Goal: Information Seeking & Learning: Learn about a topic

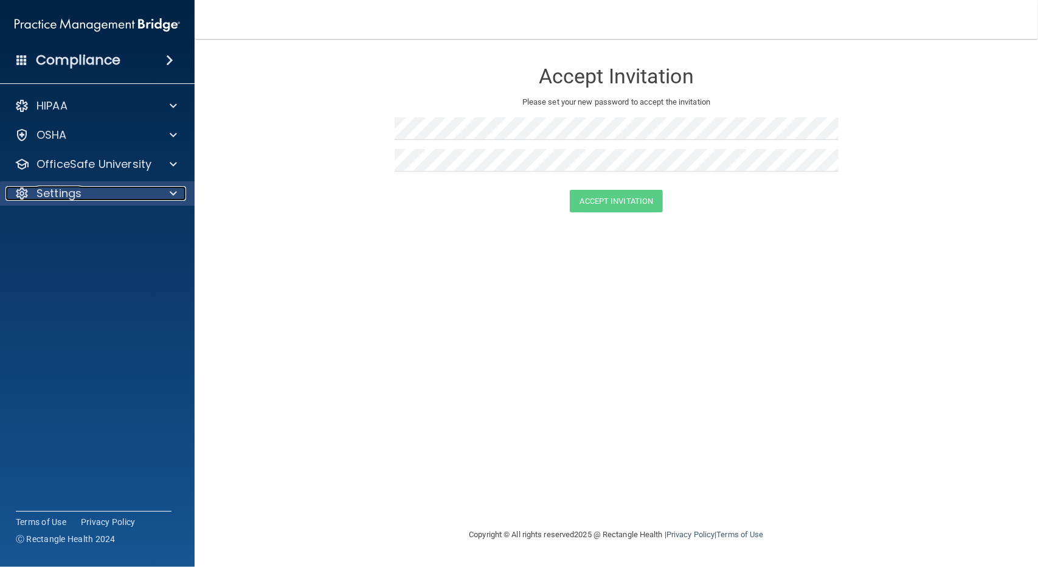
click at [48, 195] on p "Settings" at bounding box center [58, 193] width 45 height 15
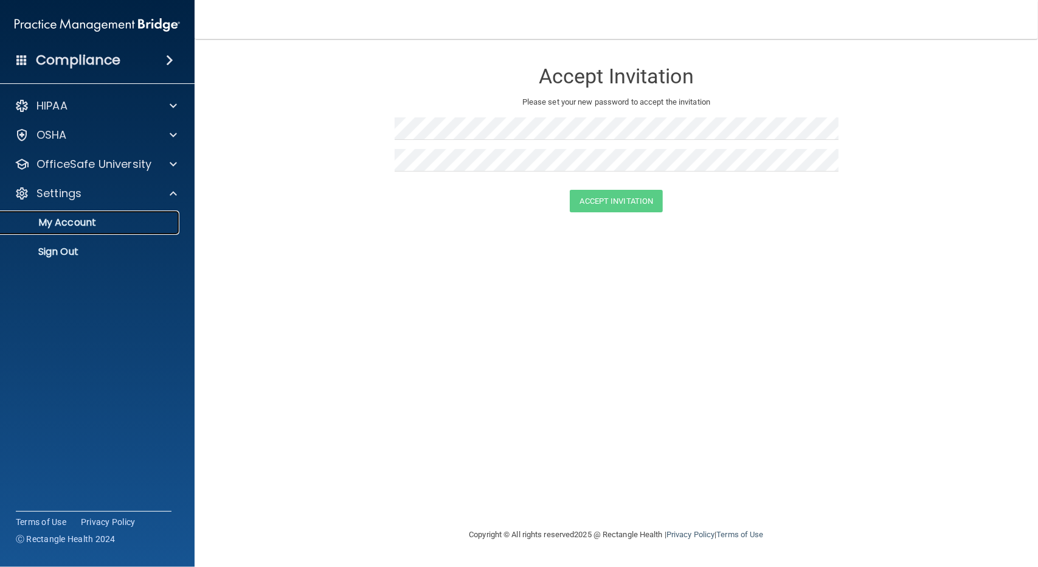
click at [66, 215] on link "My Account" at bounding box center [84, 222] width 192 height 24
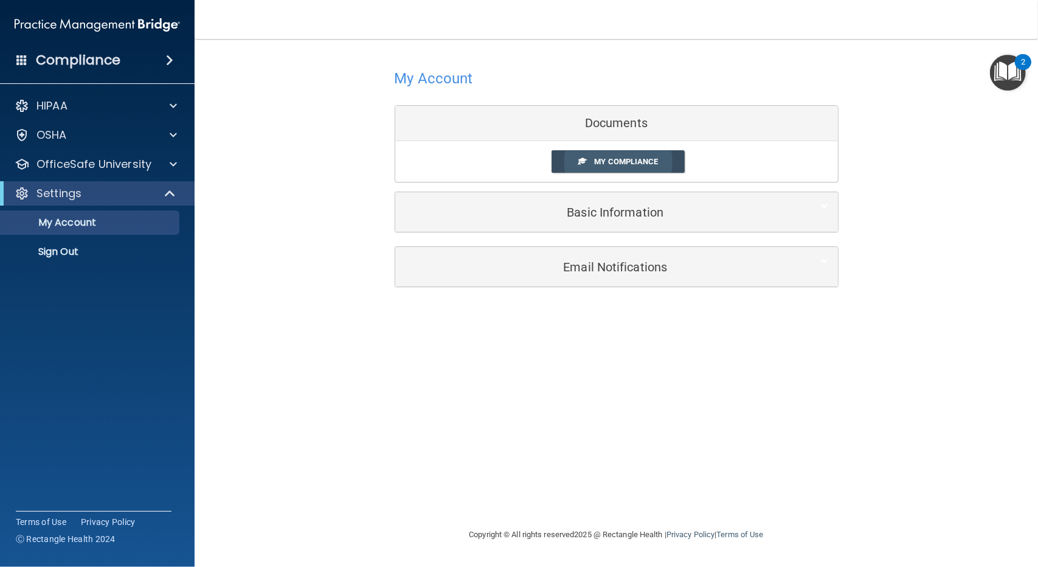
click at [615, 161] on span "My Compliance" at bounding box center [626, 161] width 64 height 9
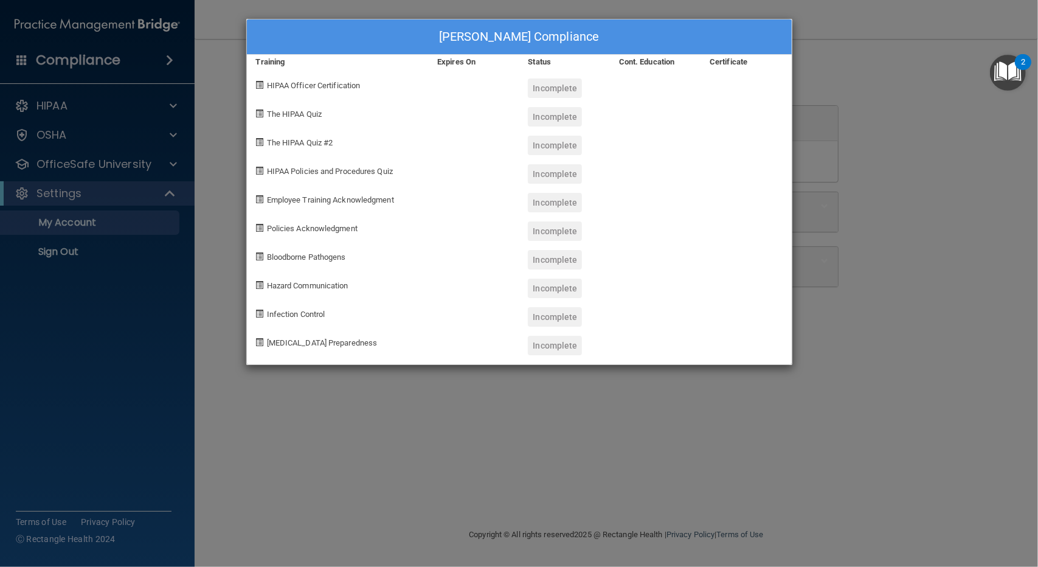
click at [313, 85] on span "HIPAA Officer Certification" at bounding box center [314, 85] width 94 height 9
click at [118, 103] on div "[PERSON_NAME] Compliance Training Expires On Status Cont. Education Certificate…" at bounding box center [519, 283] width 1038 height 567
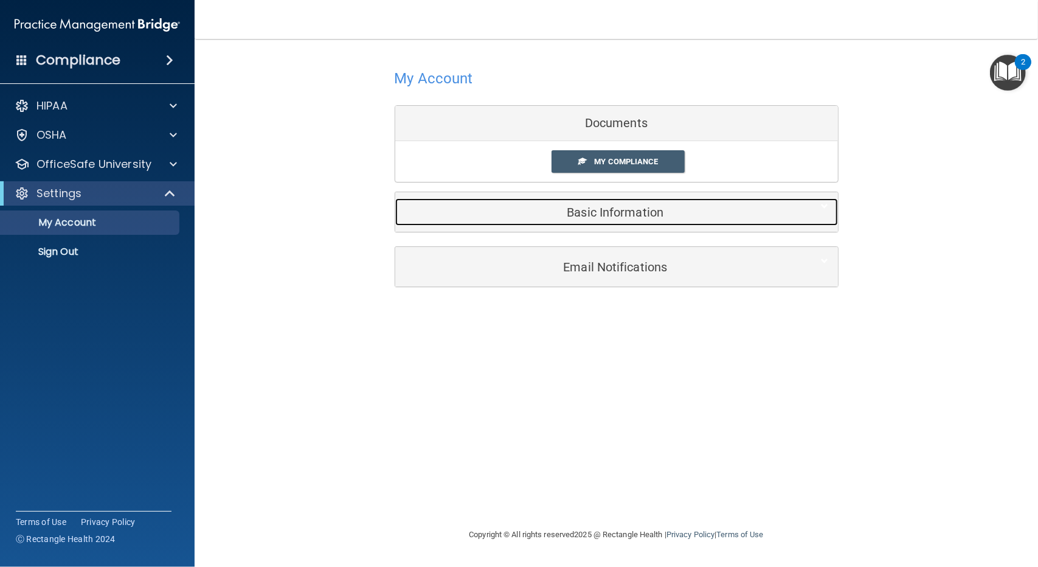
click at [642, 206] on h5 "Basic Information" at bounding box center [597, 212] width 387 height 13
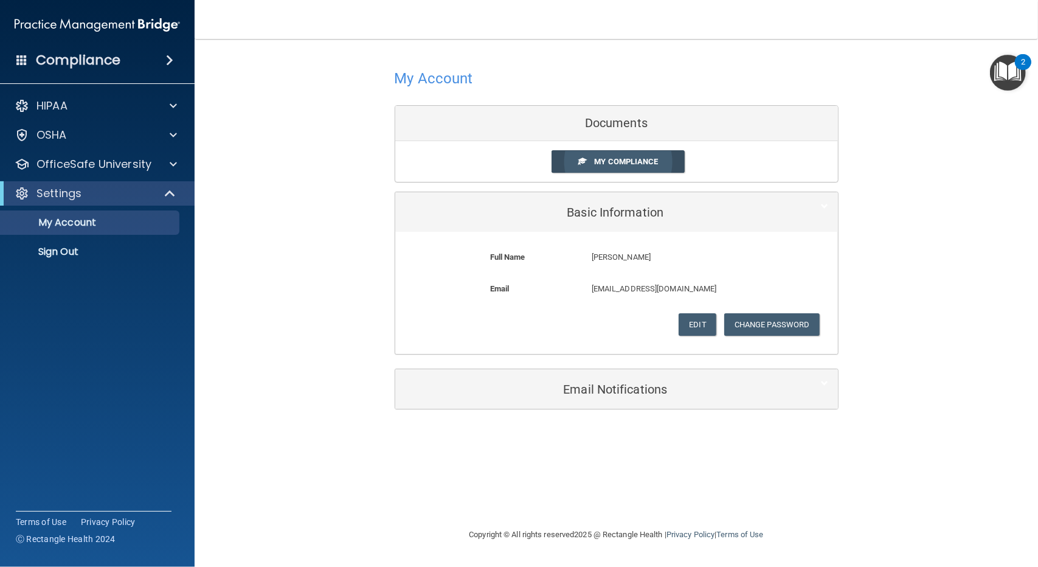
click at [656, 160] on span "My Compliance" at bounding box center [626, 161] width 64 height 9
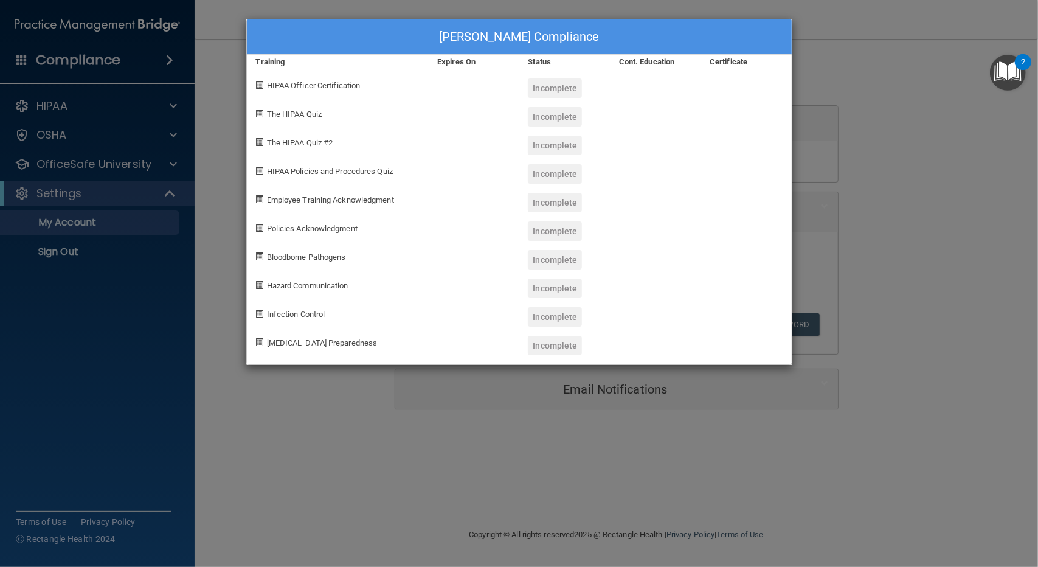
click at [656, 160] on div at bounding box center [655, 169] width 91 height 29
click at [548, 89] on div "Incomplete" at bounding box center [555, 87] width 54 height 19
click at [336, 87] on span "HIPAA Officer Certification" at bounding box center [314, 85] width 94 height 9
click at [260, 85] on span at bounding box center [260, 85] width 8 height 8
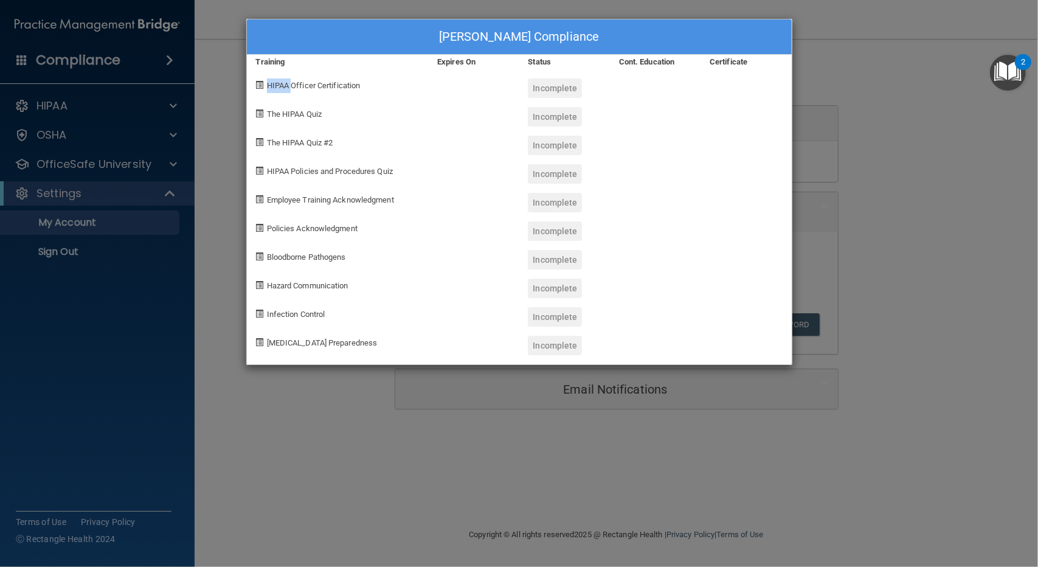
click at [260, 85] on span at bounding box center [260, 85] width 8 height 8
click at [258, 83] on span at bounding box center [260, 85] width 8 height 8
click at [270, 62] on div "Training" at bounding box center [338, 62] width 182 height 15
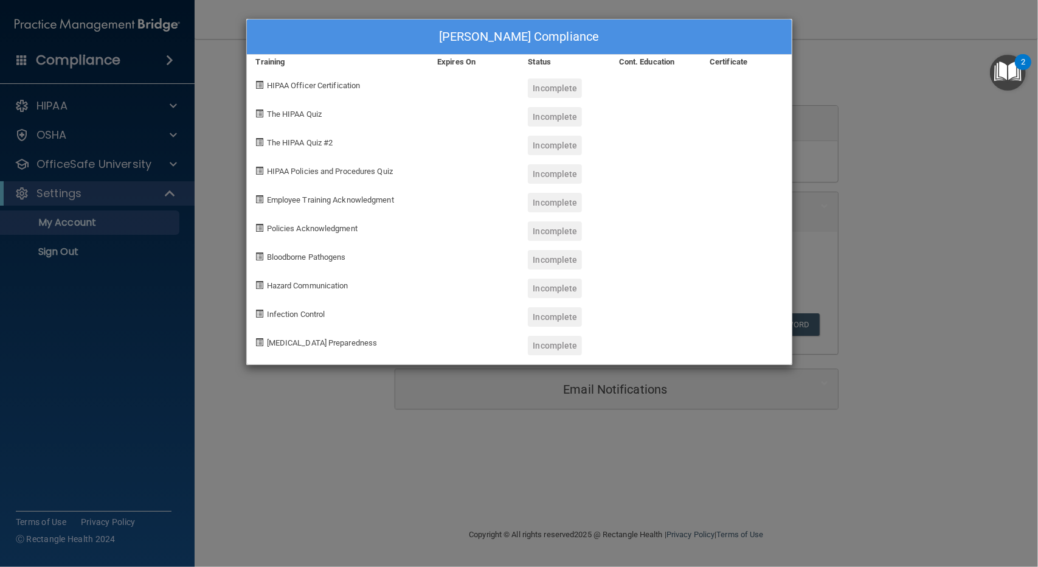
click at [978, 178] on div "[PERSON_NAME] Compliance Training Expires On Status Cont. Education Certificate…" at bounding box center [519, 283] width 1038 height 567
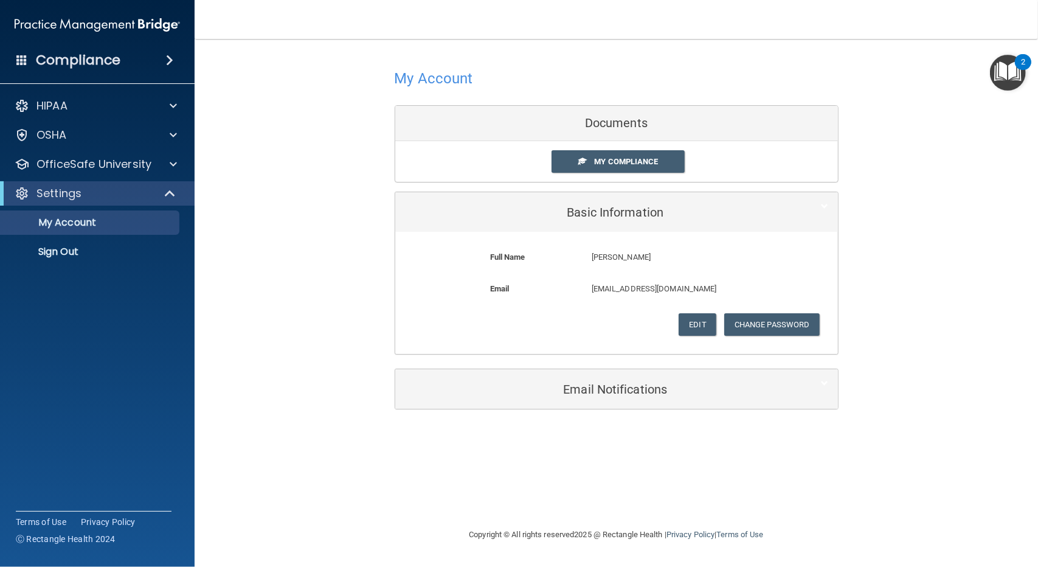
click at [1008, 78] on img "Open Resource Center, 2 new notifications" at bounding box center [1008, 73] width 36 height 36
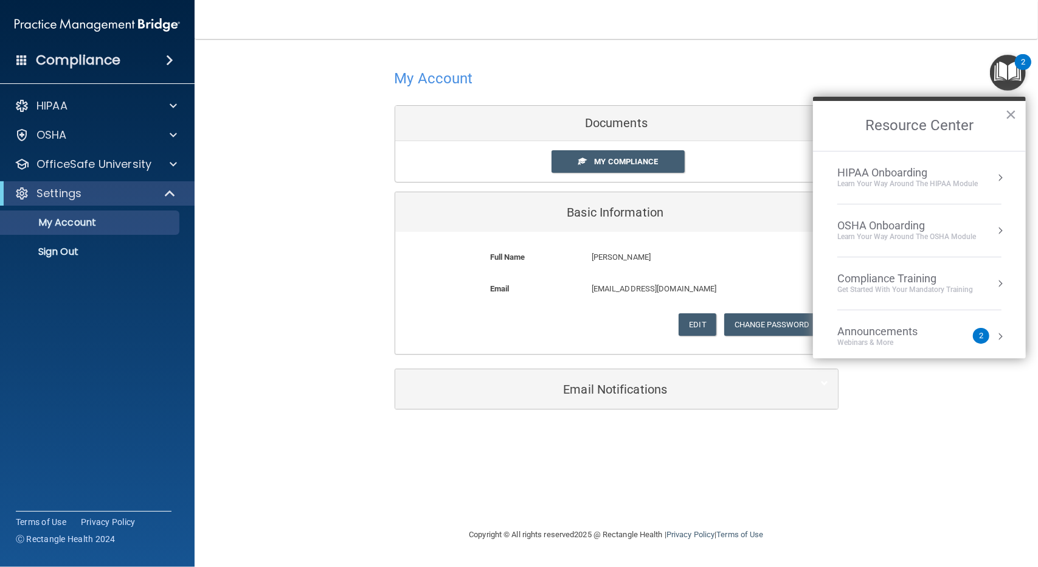
click at [923, 280] on div "Compliance Training" at bounding box center [905, 278] width 136 height 13
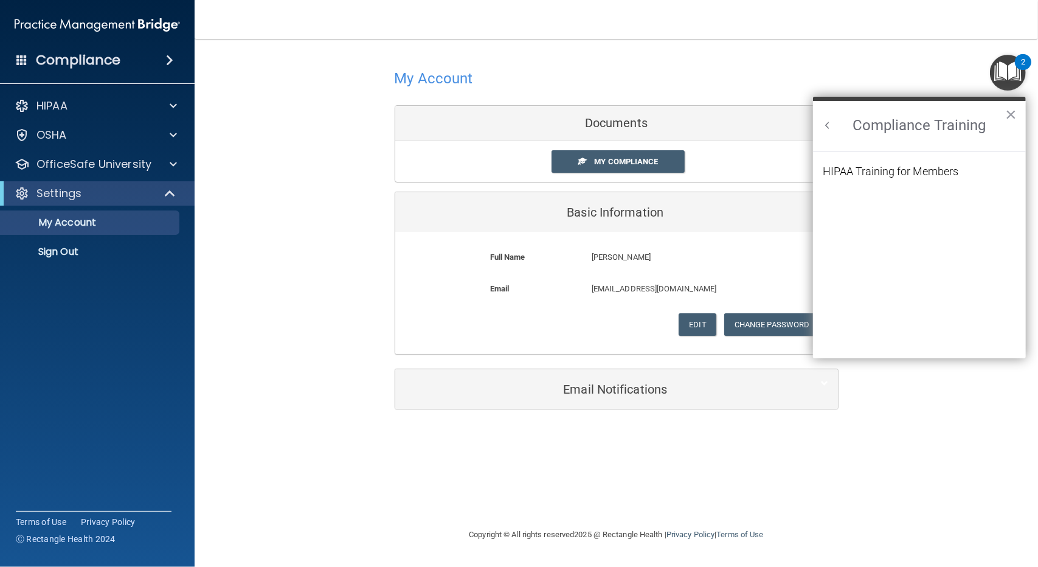
click at [823, 125] on button "Back to Resource Center Home" at bounding box center [828, 125] width 12 height 12
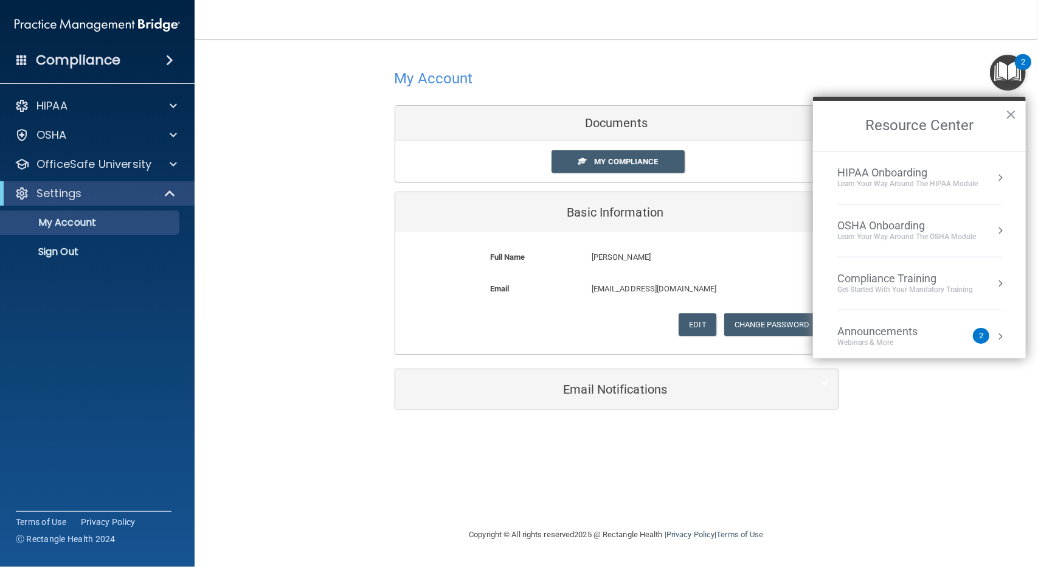
click at [864, 173] on div "HIPAA Onboarding" at bounding box center [907, 172] width 140 height 13
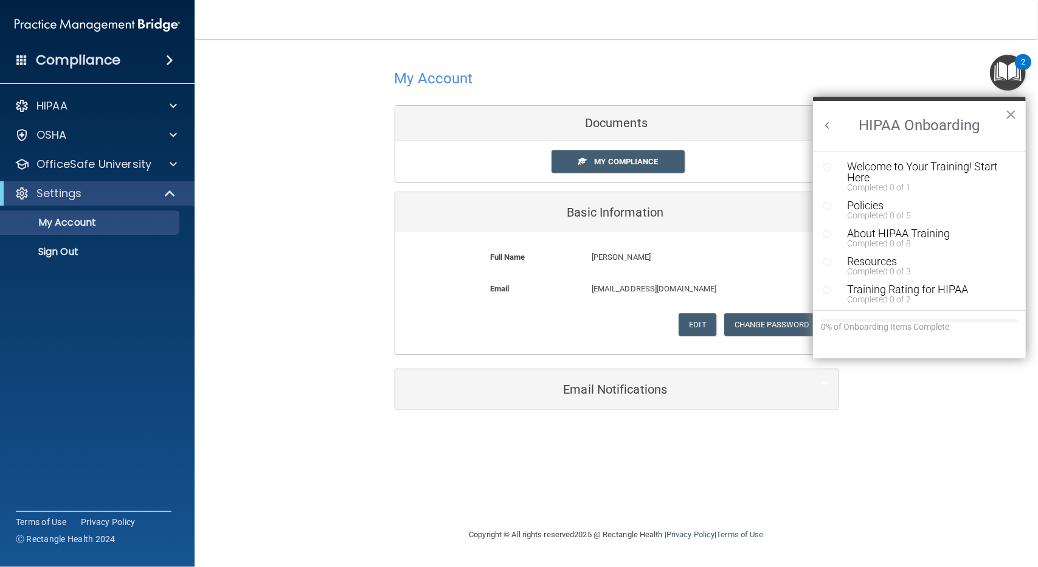
click at [864, 173] on div "Welcome to Your Training! Start Here" at bounding box center [923, 172] width 153 height 22
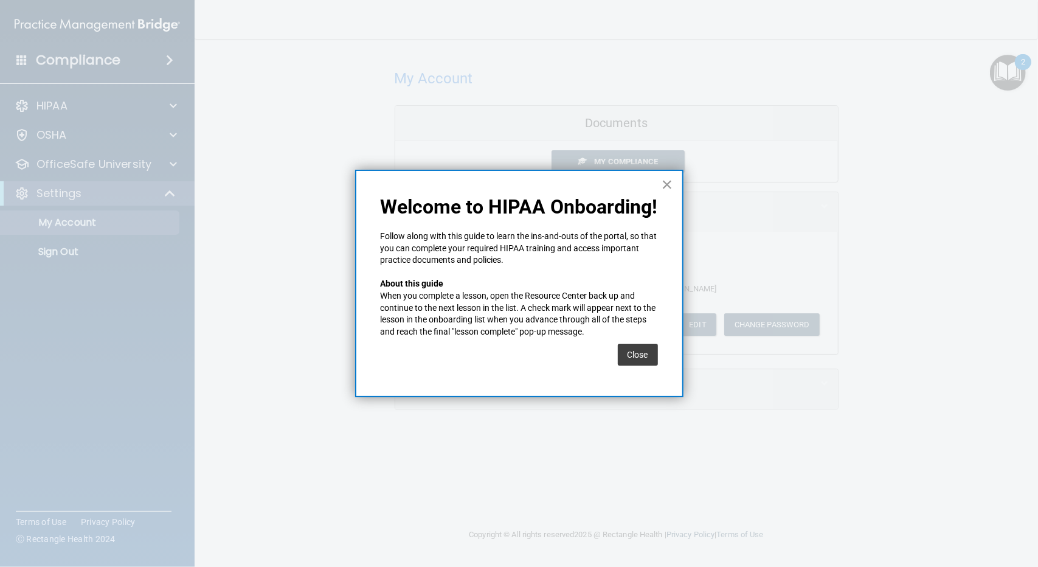
click at [670, 181] on button "×" at bounding box center [668, 184] width 12 height 19
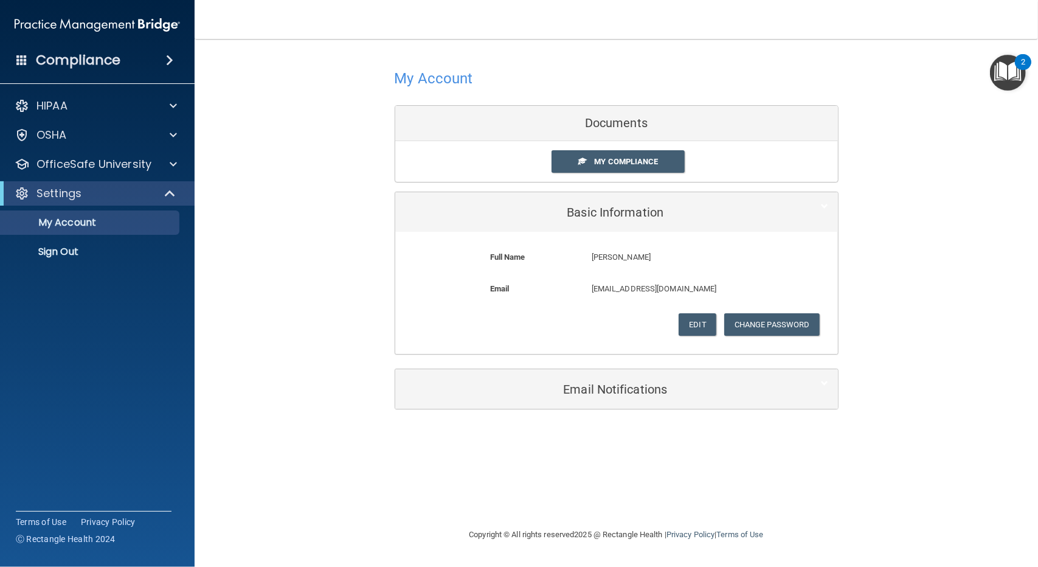
click at [1003, 61] on img "Open Resource Center, 2 new notifications" at bounding box center [1008, 73] width 36 height 36
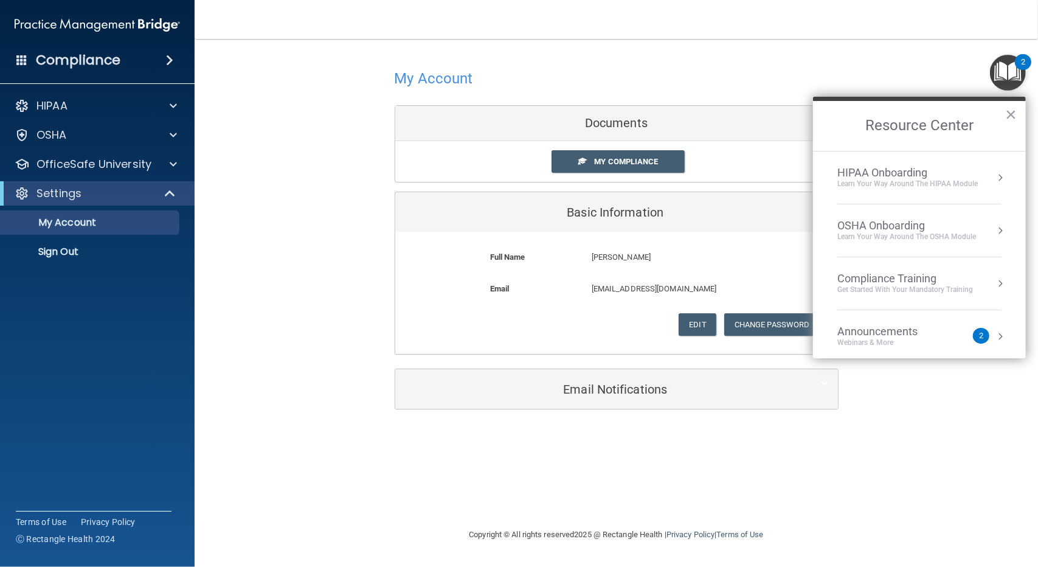
click at [994, 176] on button "Resource Center" at bounding box center [1000, 177] width 12 height 12
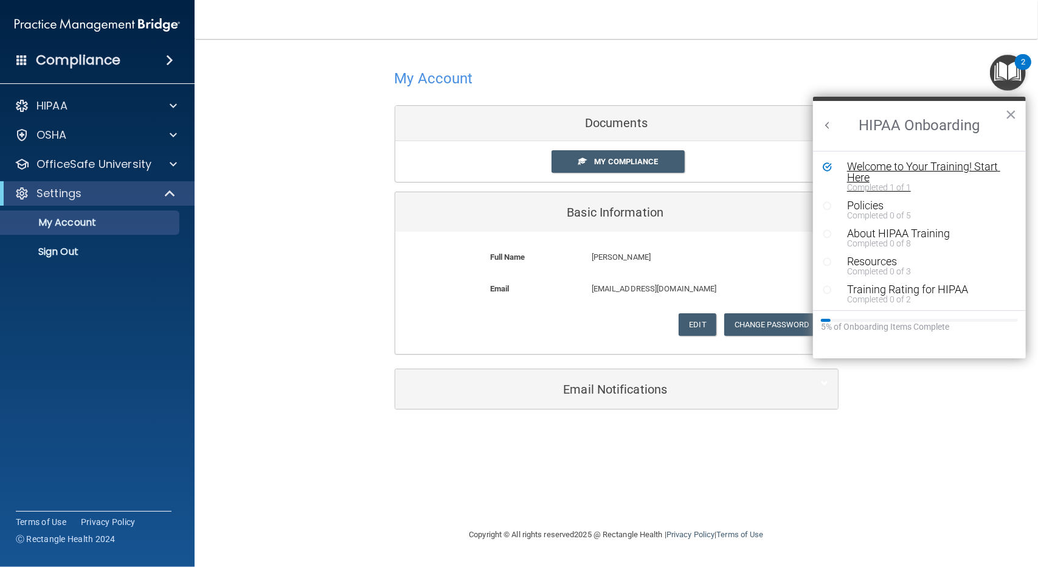
click at [874, 162] on div "Welcome to Your Training! Start Here" at bounding box center [923, 172] width 153 height 22
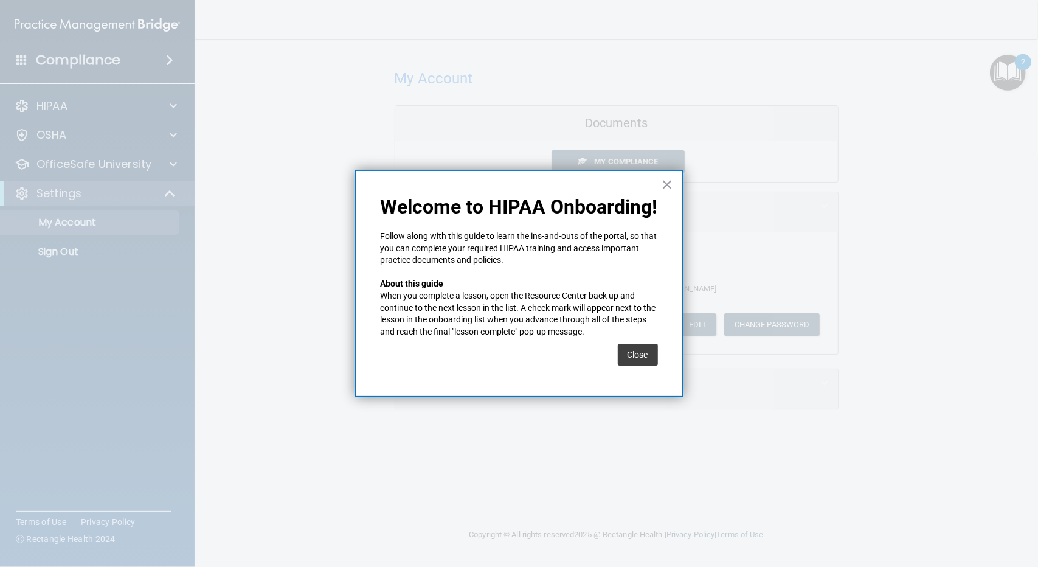
click at [874, 162] on div at bounding box center [519, 283] width 1038 height 567
click at [673, 182] on div "× Welcome to HIPAA Onboarding! Follow along with this guide to learn the ins-an…" at bounding box center [519, 283] width 328 height 227
click at [640, 356] on button "Close" at bounding box center [638, 355] width 40 height 22
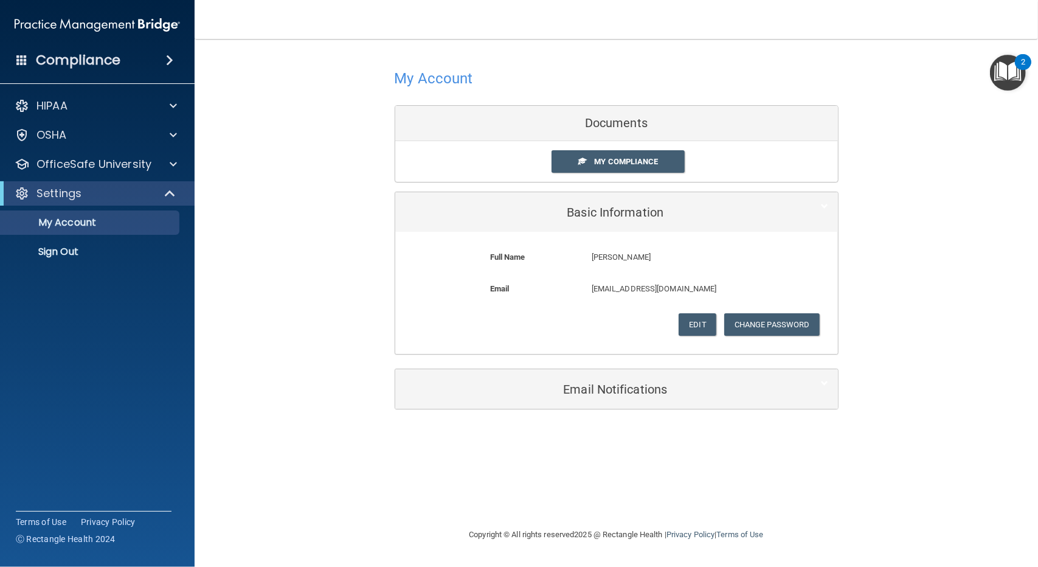
click at [1000, 72] on img "Open Resource Center, 2 new notifications" at bounding box center [1008, 73] width 36 height 36
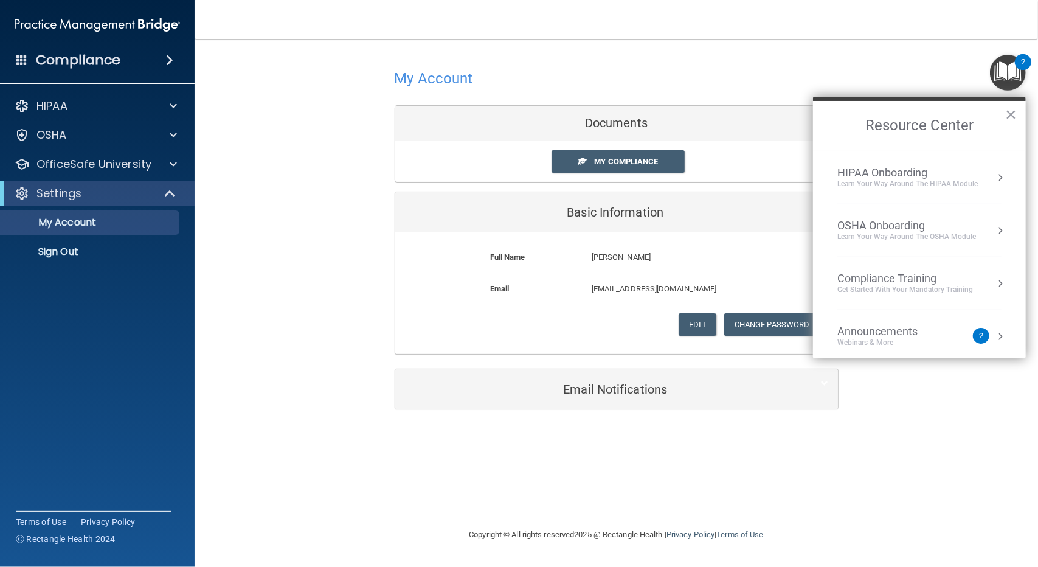
click at [893, 175] on div "HIPAA Onboarding" at bounding box center [907, 172] width 140 height 13
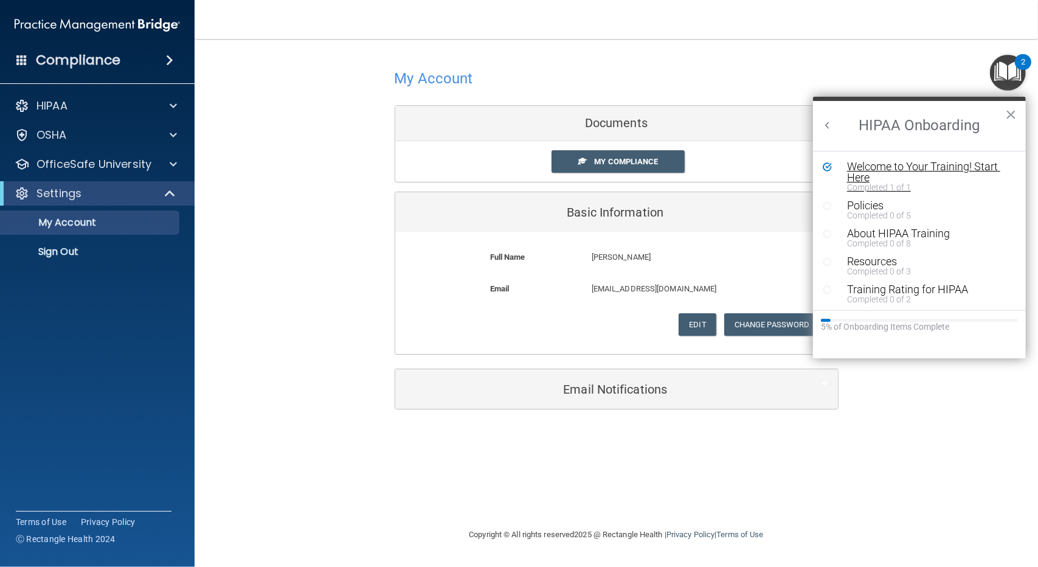
click at [857, 176] on div "Welcome to Your Training! Start Here" at bounding box center [923, 172] width 153 height 22
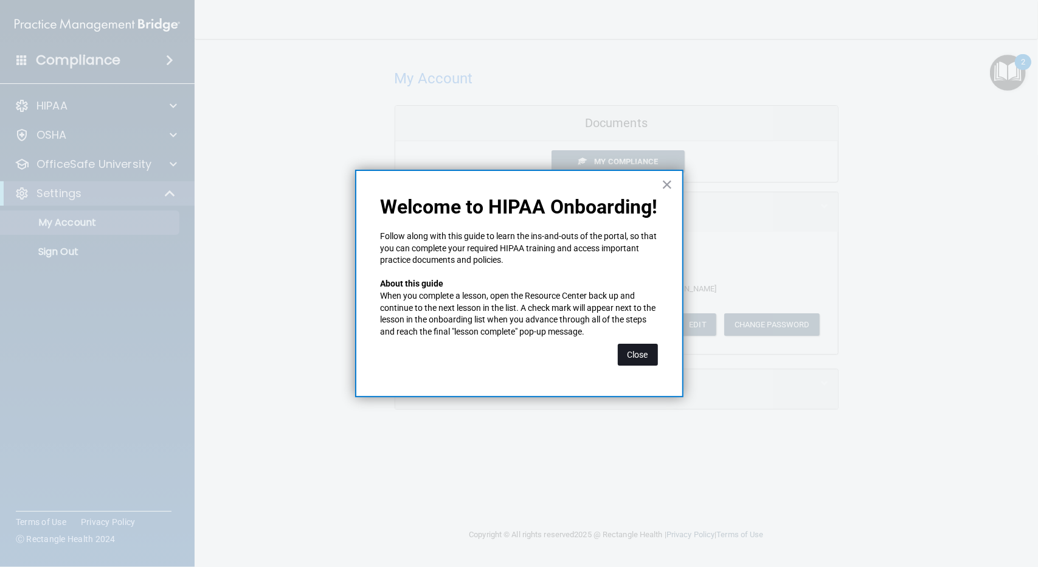
click at [631, 356] on button "Close" at bounding box center [638, 355] width 40 height 22
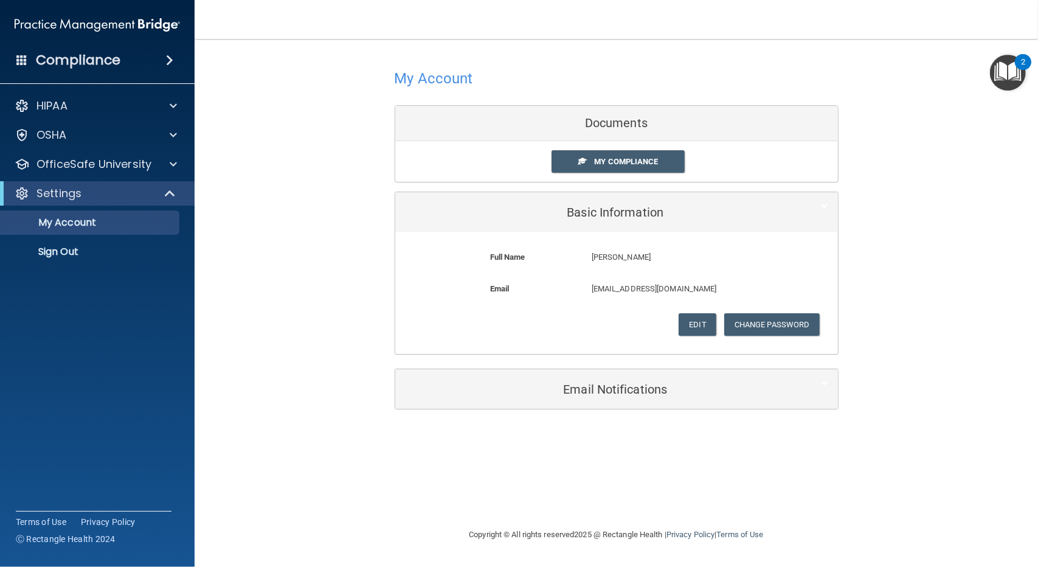
click at [1008, 72] on img "Open Resource Center, 2 new notifications" at bounding box center [1008, 73] width 36 height 36
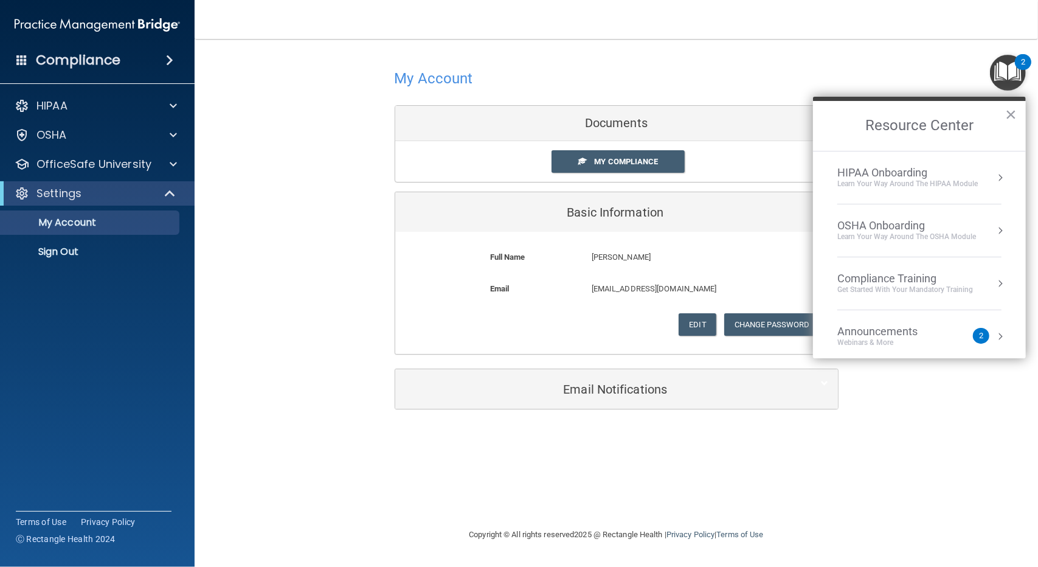
click at [994, 175] on button "Resource Center" at bounding box center [1000, 177] width 12 height 12
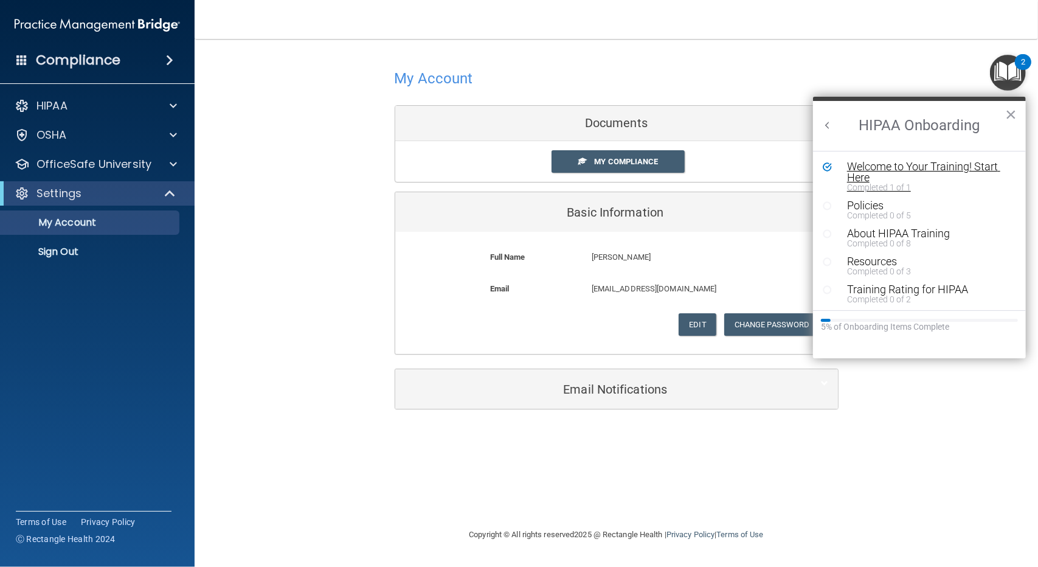
click at [928, 164] on div "Welcome to Your Training! Start Here" at bounding box center [923, 172] width 153 height 22
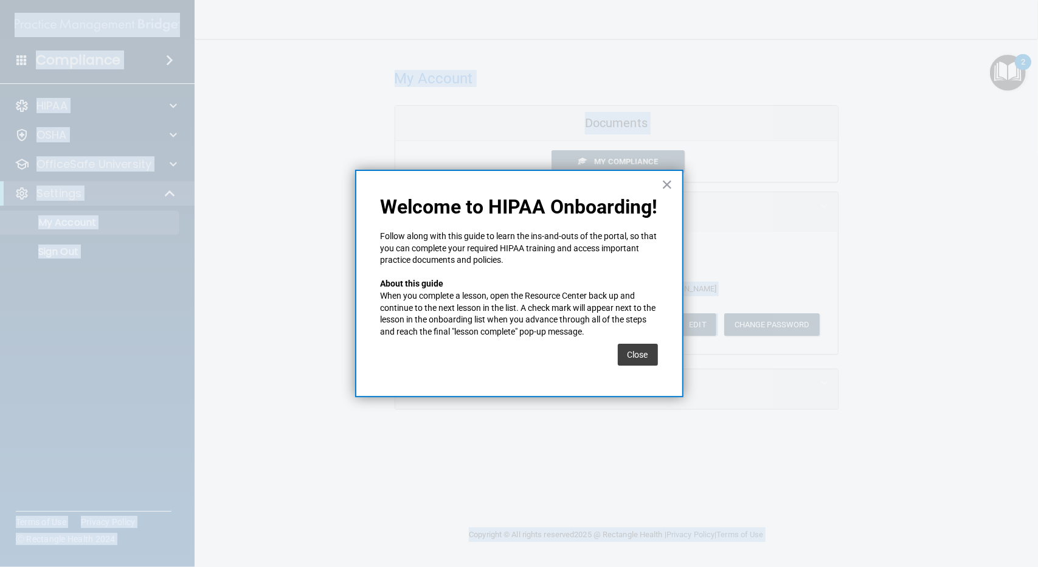
click at [928, 164] on div at bounding box center [519, 283] width 1038 height 567
click at [632, 348] on button "Close" at bounding box center [638, 355] width 40 height 22
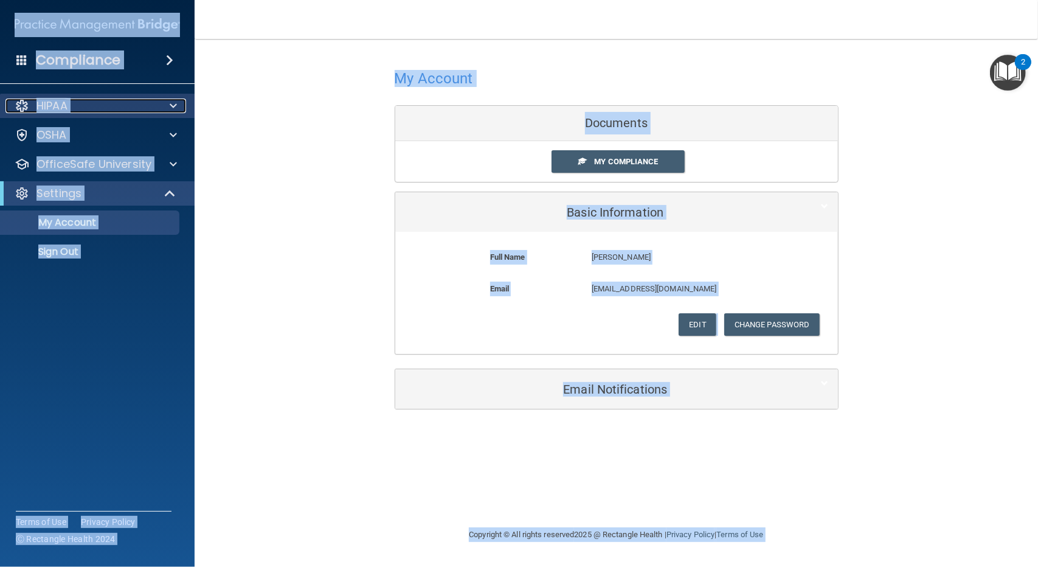
click at [171, 100] on span at bounding box center [173, 106] width 7 height 15
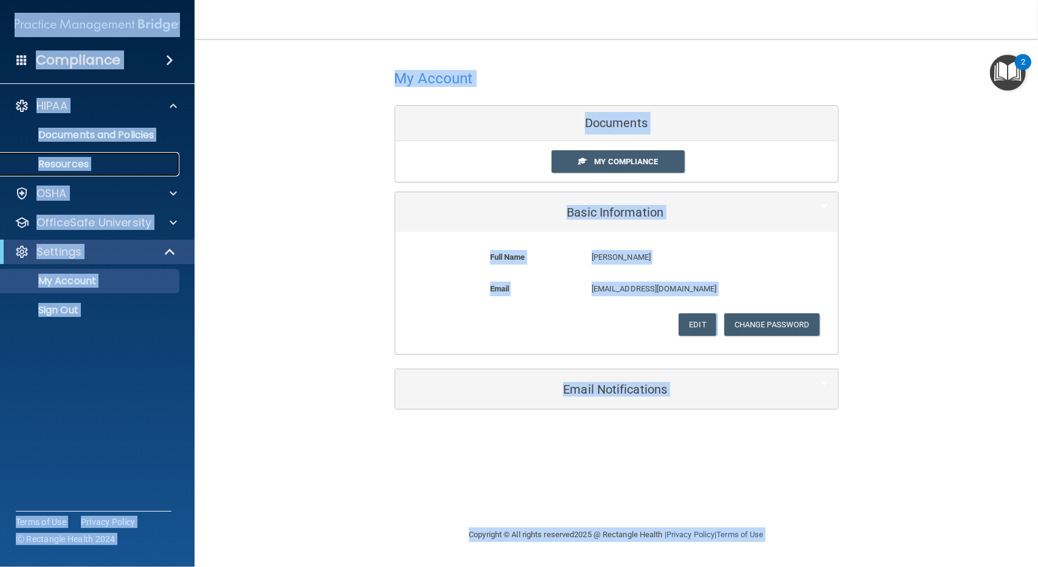
click at [114, 157] on link "Resources" at bounding box center [84, 164] width 192 height 24
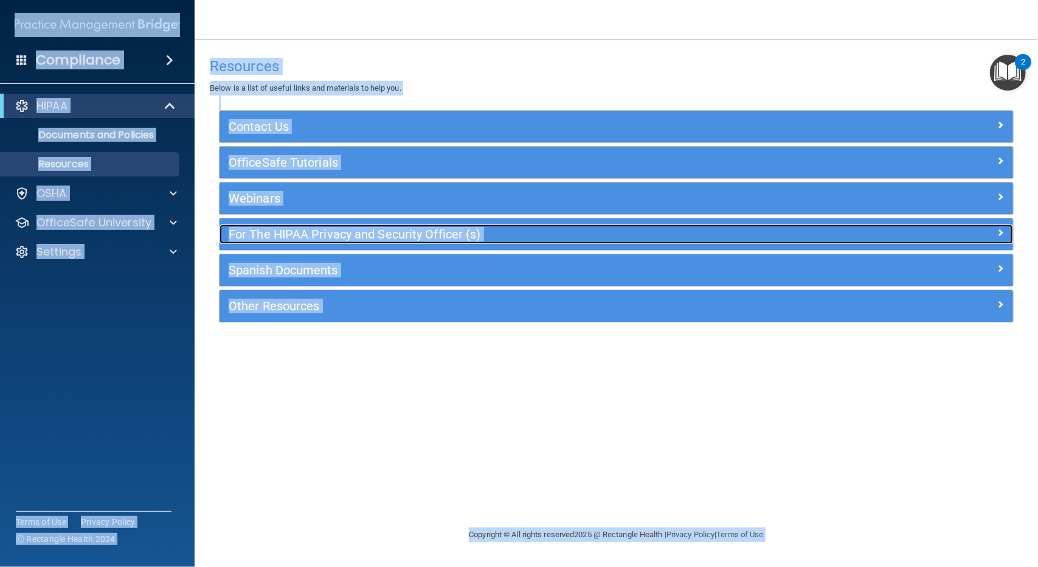
click at [327, 230] on h5 "For The HIPAA Privacy and Security Officer (s)" at bounding box center [517, 233] width 577 height 13
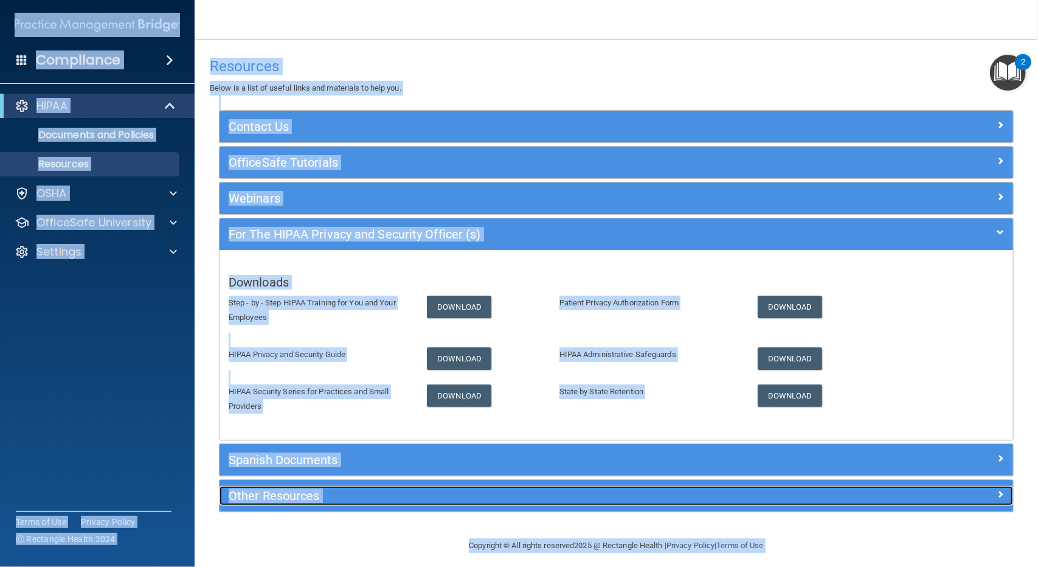
click at [344, 492] on h5 "Other Resources" at bounding box center [517, 495] width 577 height 13
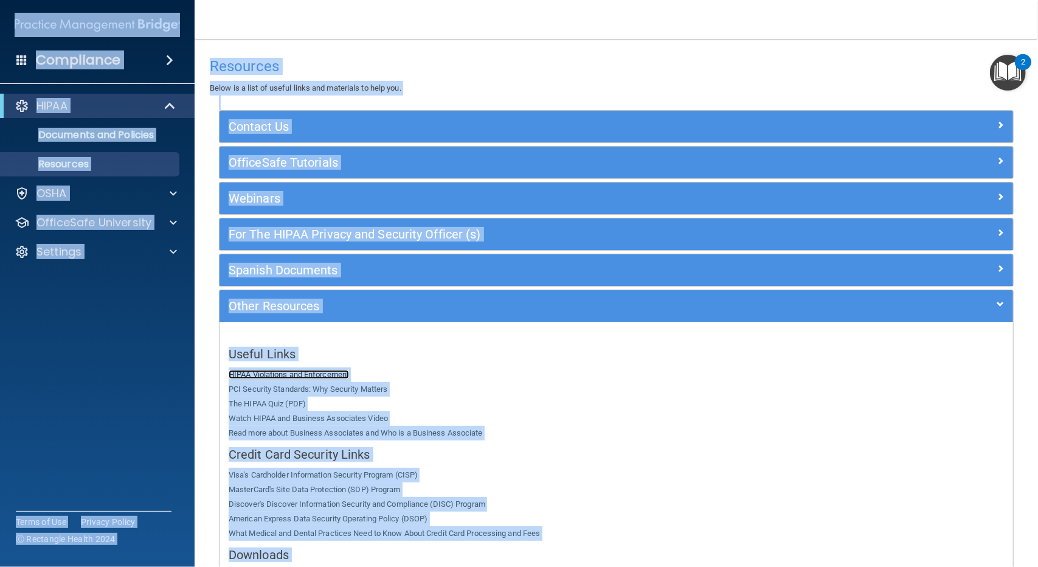
click at [323, 373] on link "HIPAA Violations and Enforcement" at bounding box center [289, 374] width 120 height 9
click at [148, 143] on link "Documents and Policies" at bounding box center [84, 135] width 192 height 24
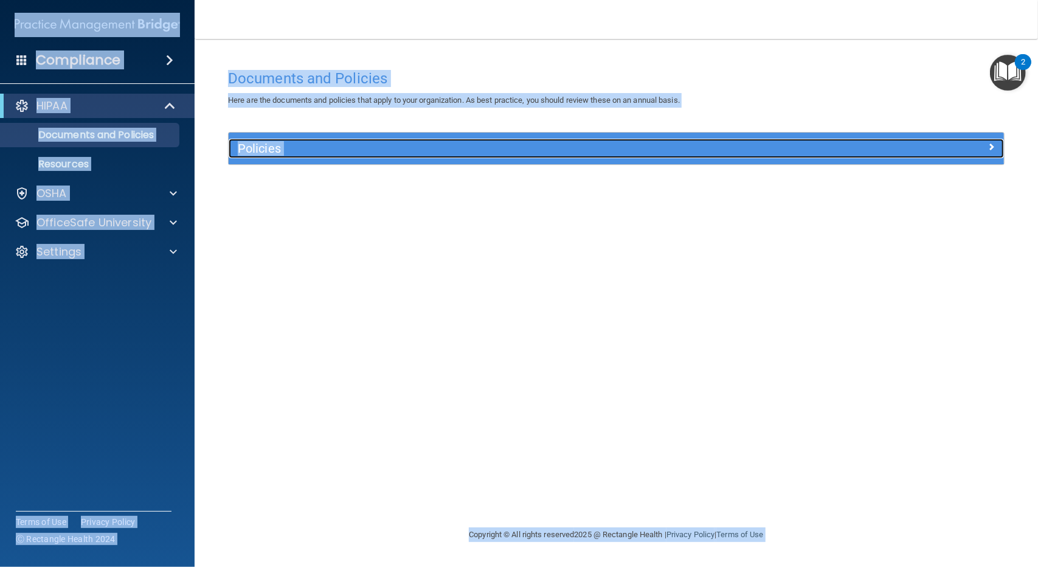
click at [252, 140] on div "Policies" at bounding box center [519, 148] width 581 height 19
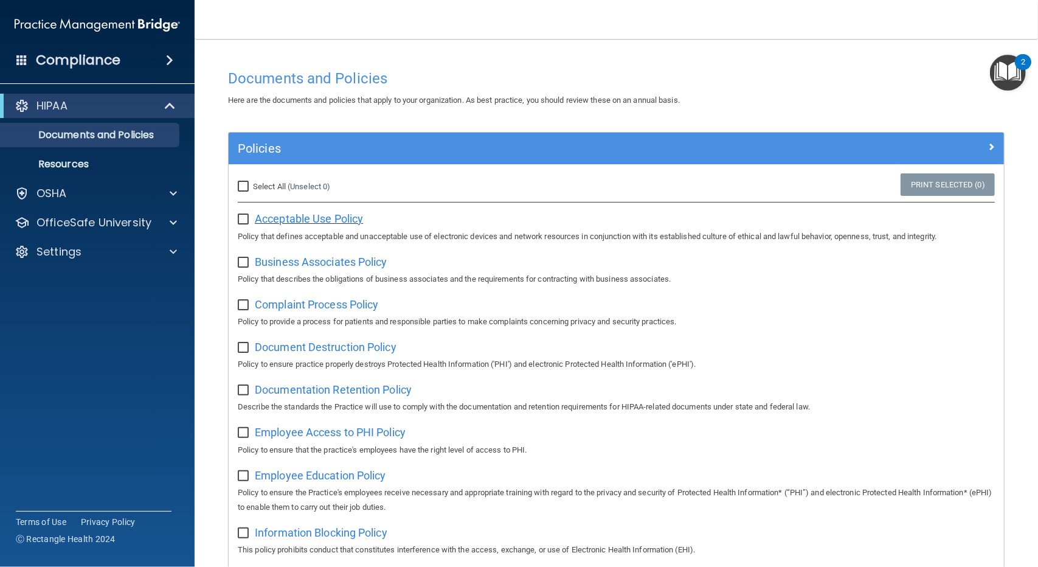
click at [284, 213] on span "Acceptable Use Policy" at bounding box center [309, 218] width 108 height 13
